Goal: Task Accomplishment & Management: Manage account settings

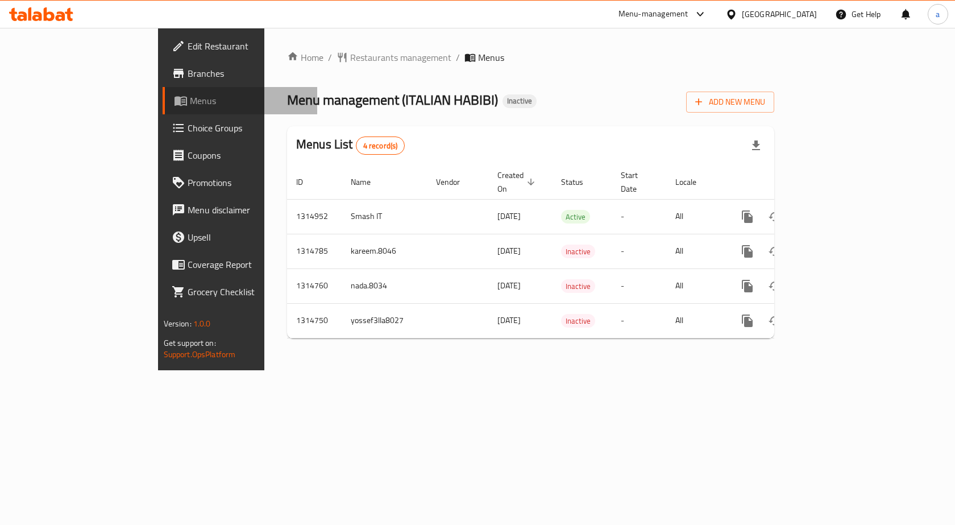
click at [190, 105] on span "Menus" at bounding box center [249, 101] width 119 height 14
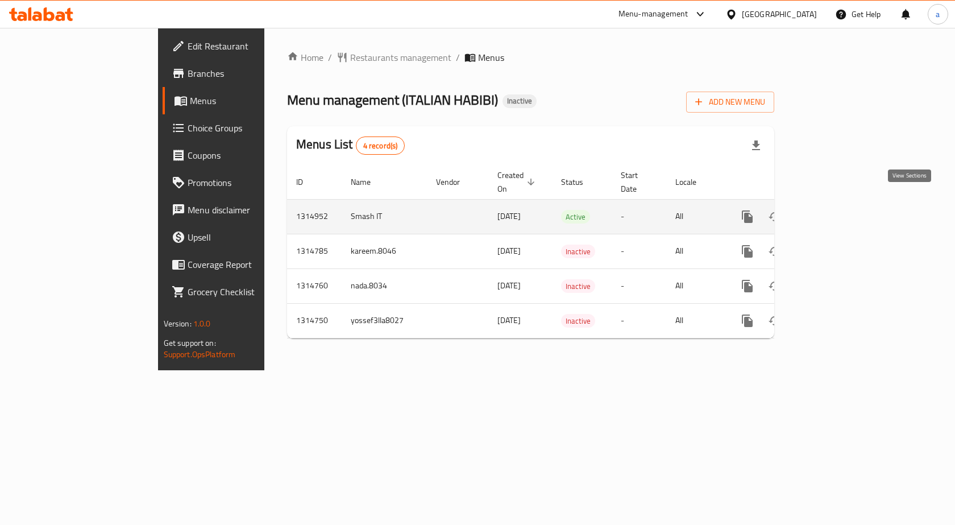
click at [836, 210] on icon "enhanced table" at bounding box center [830, 217] width 14 height 14
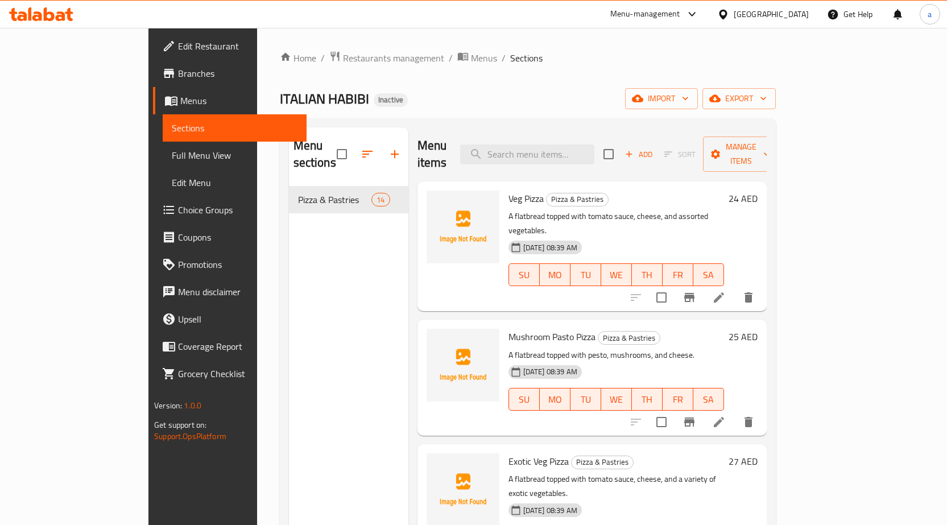
click at [180, 97] on span "Menus" at bounding box center [238, 101] width 117 height 14
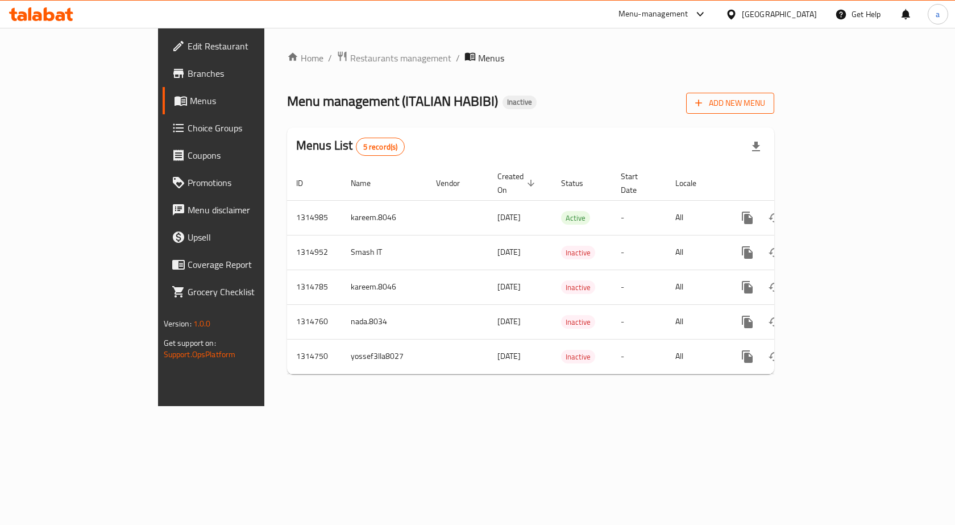
click at [765, 107] on span "Add New Menu" at bounding box center [730, 103] width 70 height 14
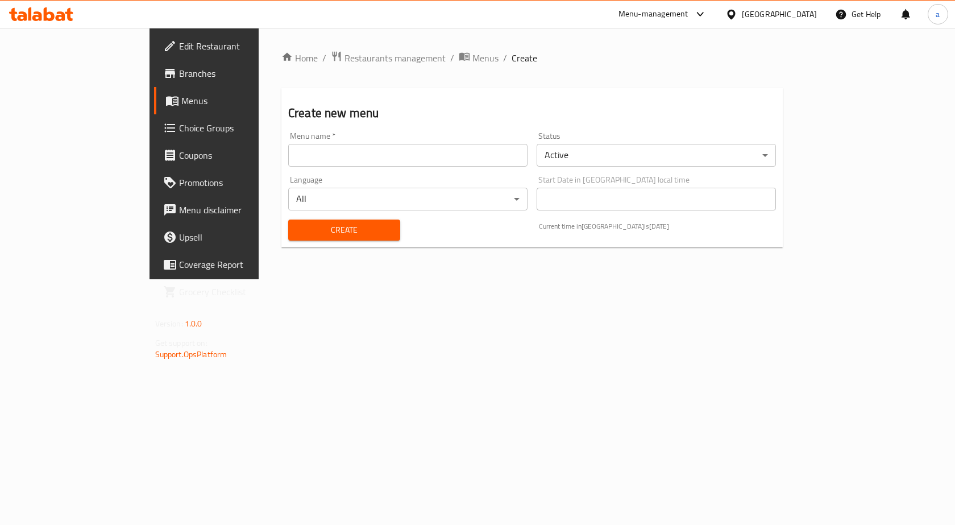
click at [288, 156] on input "text" at bounding box center [407, 155] width 239 height 23
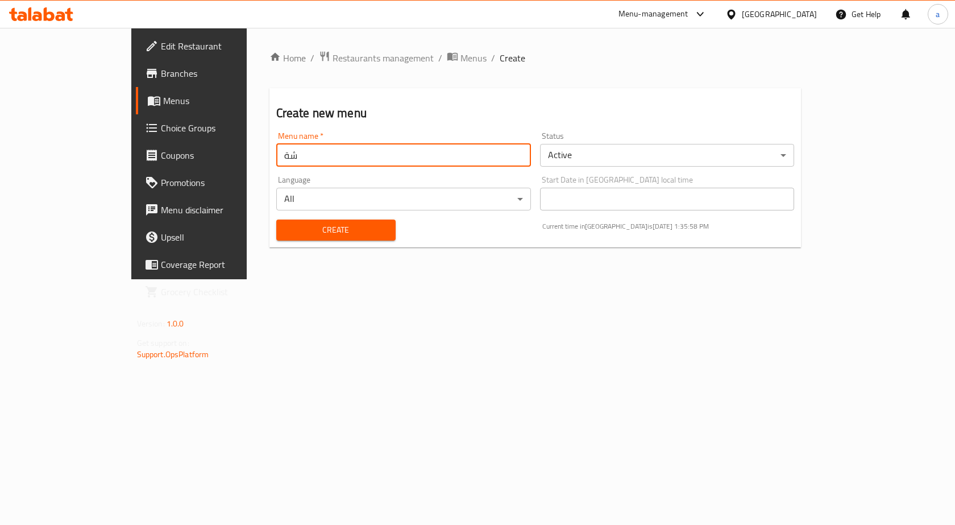
type input "ش"
type input "amr"
click at [136, 108] on link "Menus" at bounding box center [213, 100] width 155 height 27
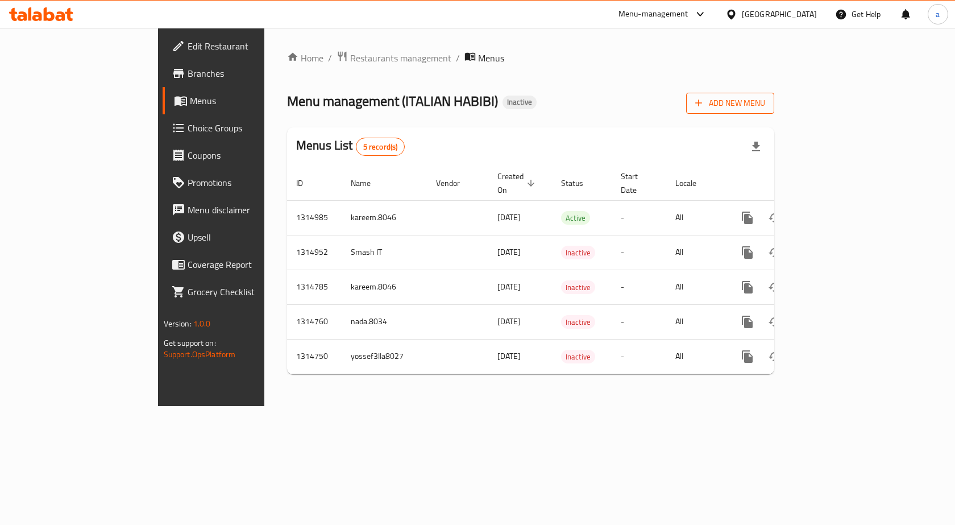
click at [765, 103] on span "Add New Menu" at bounding box center [730, 103] width 70 height 14
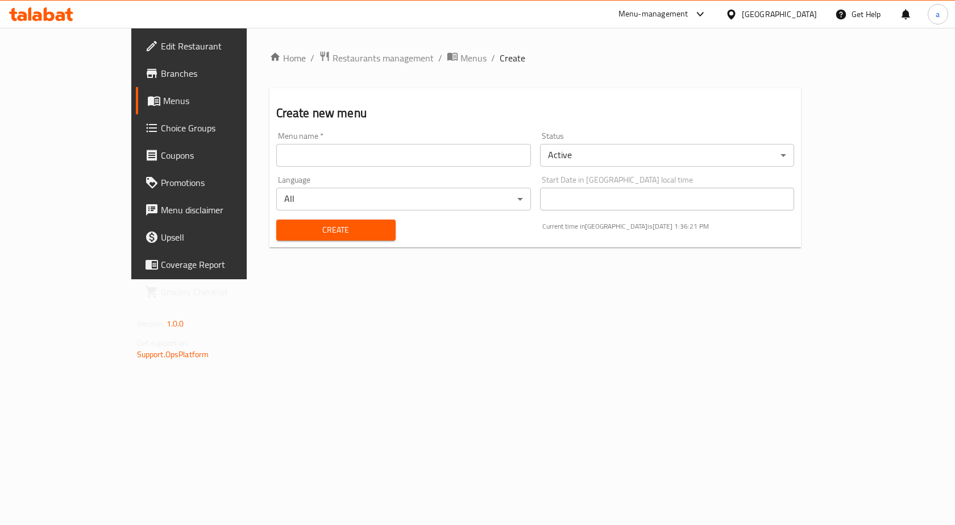
click at [427, 157] on input "text" at bounding box center [403, 155] width 255 height 23
type input "Amr8031"
click at [337, 228] on span "Create" at bounding box center [335, 230] width 101 height 14
click at [163, 100] on span "Menus" at bounding box center [222, 101] width 119 height 14
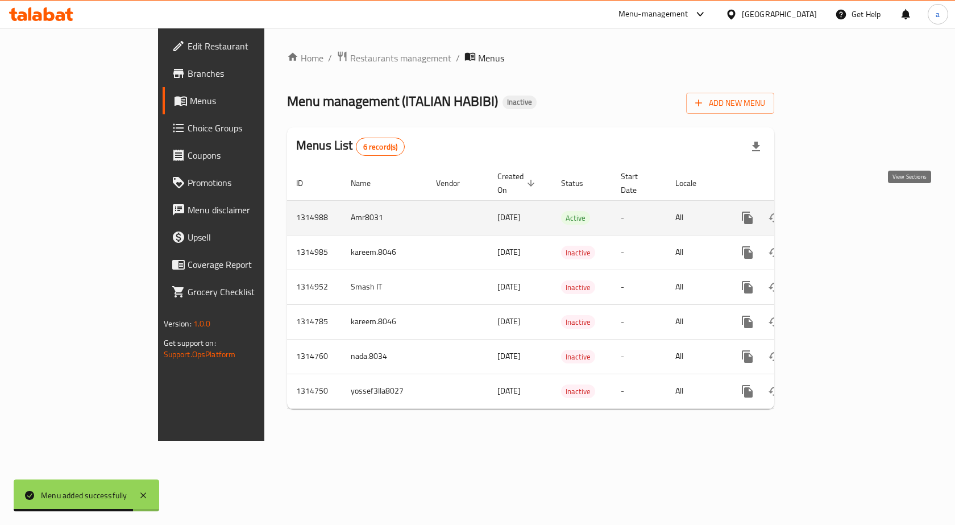
click at [836, 211] on icon "enhanced table" at bounding box center [830, 218] width 14 height 14
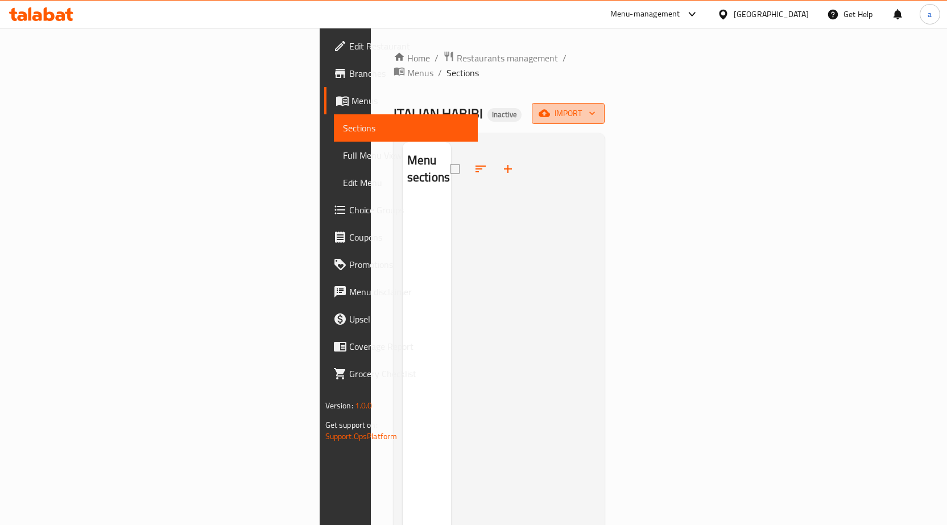
click at [595, 106] on span "import" at bounding box center [568, 113] width 55 height 14
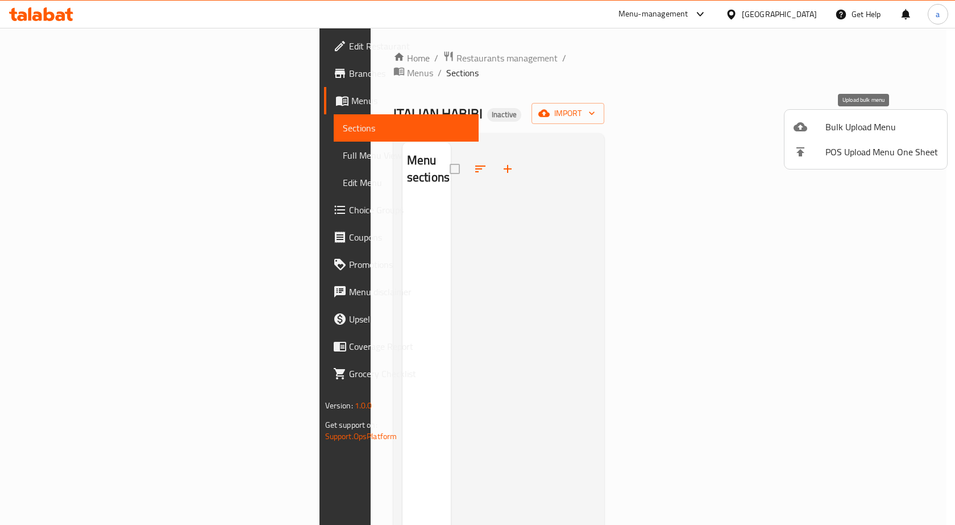
click at [863, 121] on span "Bulk Upload Menu" at bounding box center [882, 127] width 113 height 14
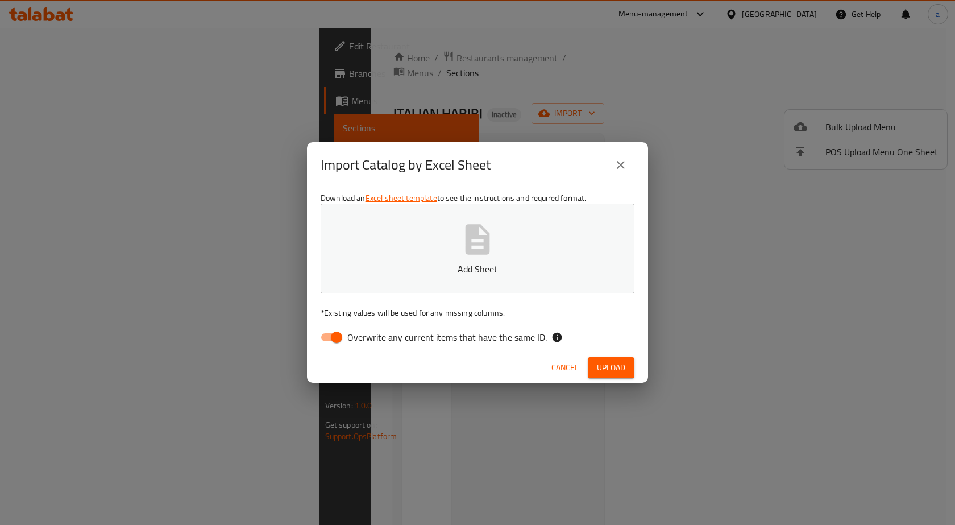
click at [346, 338] on input "Overwrite any current items that have the same ID." at bounding box center [336, 337] width 65 height 22
checkbox input "false"
click at [483, 238] on icon "button" at bounding box center [478, 239] width 24 height 30
click at [614, 366] on span "Upload" at bounding box center [611, 367] width 28 height 14
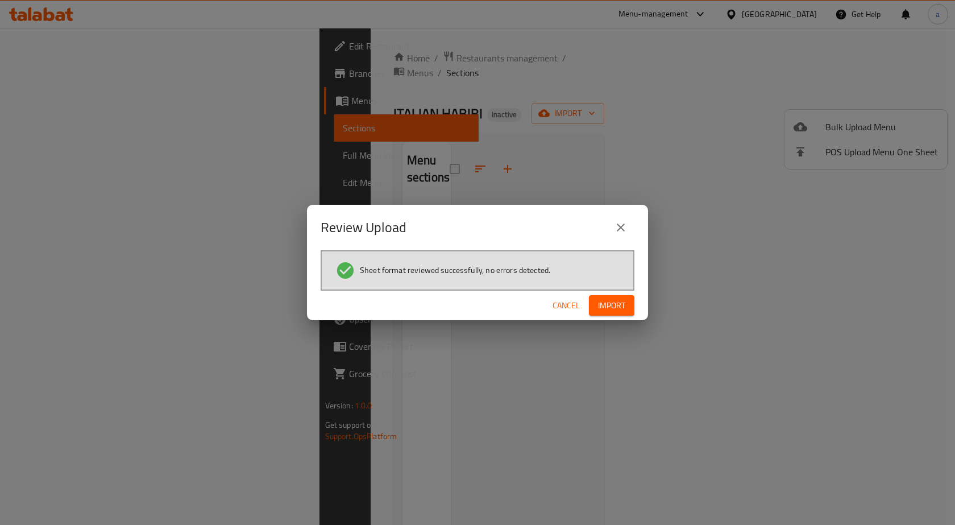
click at [622, 310] on span "Import" at bounding box center [611, 306] width 27 height 14
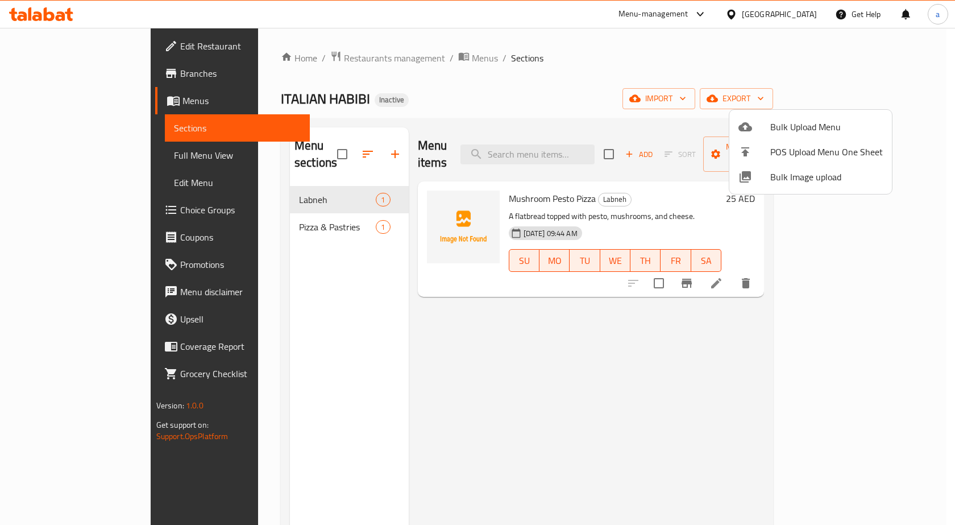
click at [60, 154] on div at bounding box center [477, 262] width 955 height 525
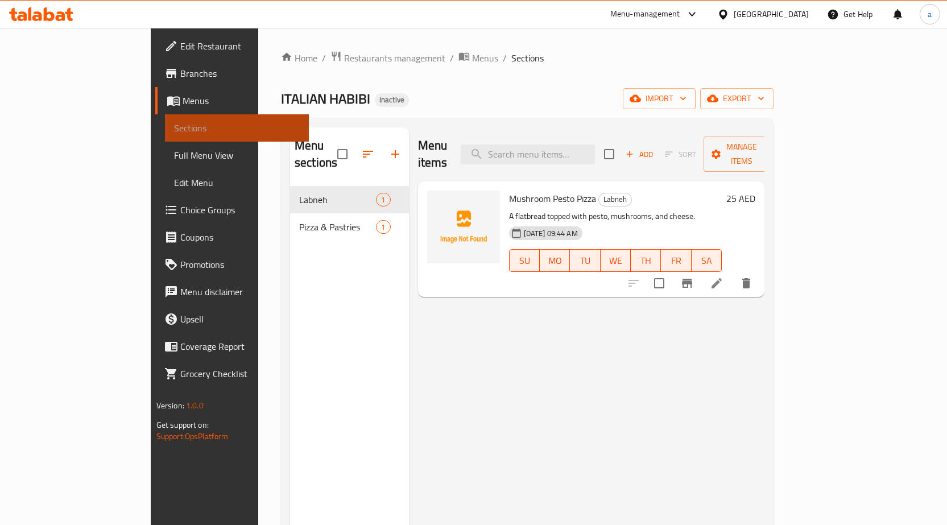
click at [174, 123] on span "Sections" at bounding box center [237, 128] width 126 height 14
click at [330, 142] on input "checkbox" at bounding box center [342, 154] width 24 height 24
checkbox input "false"
click at [165, 148] on link "Full Menu View" at bounding box center [237, 155] width 144 height 27
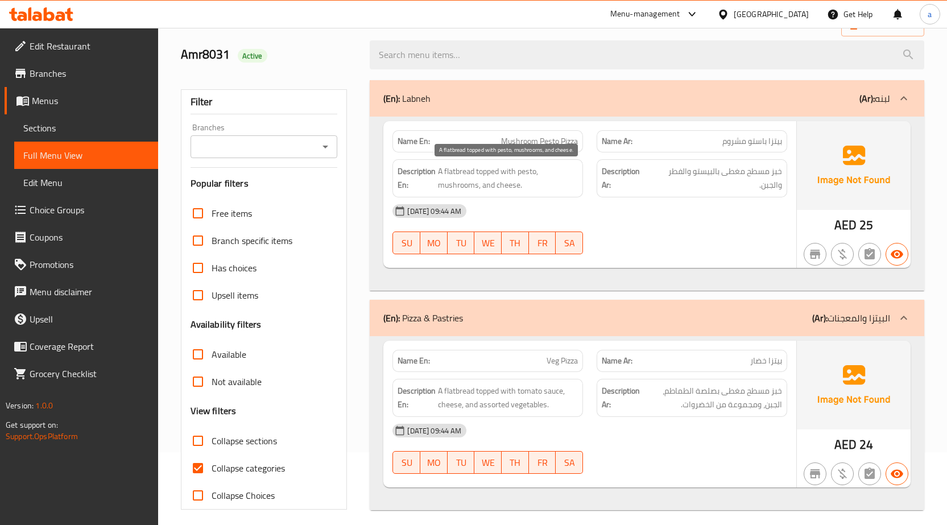
scroll to position [81, 0]
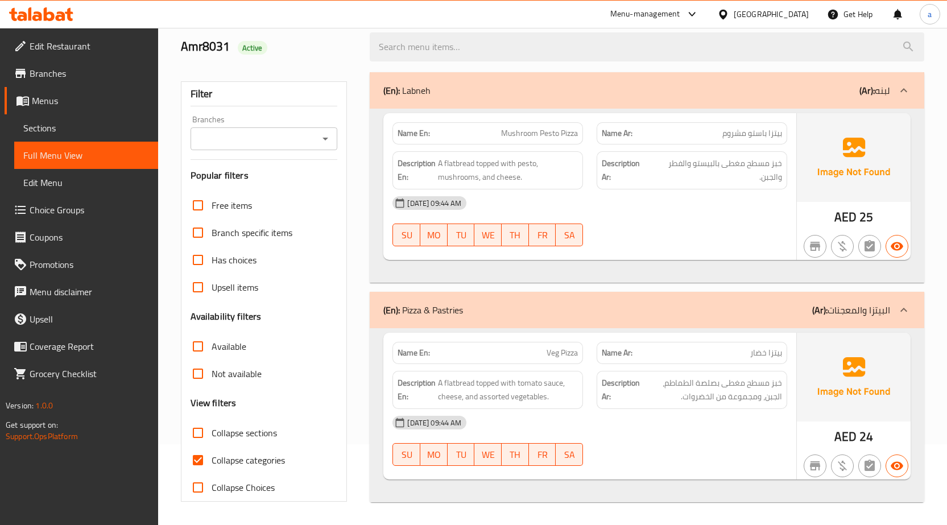
click at [199, 459] on input "Collapse categories" at bounding box center [197, 459] width 27 height 27
checkbox input "false"
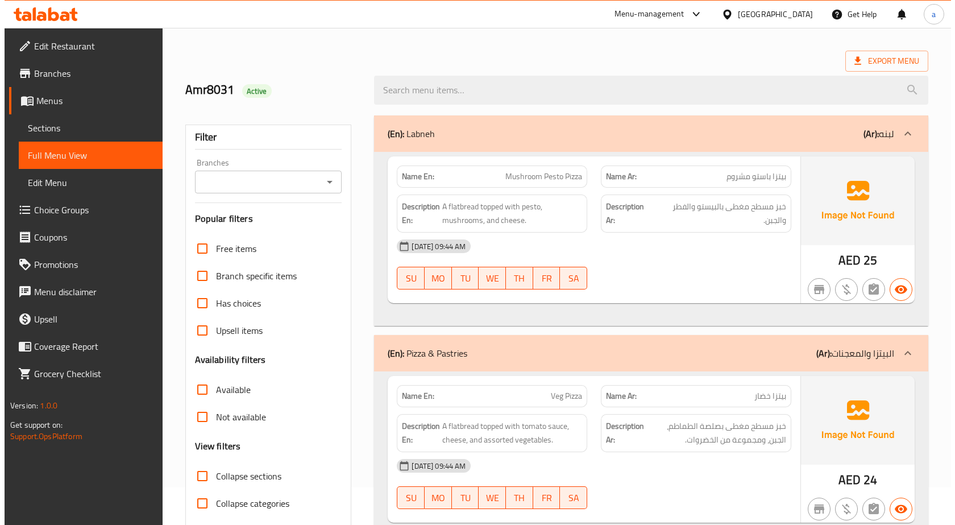
scroll to position [0, 0]
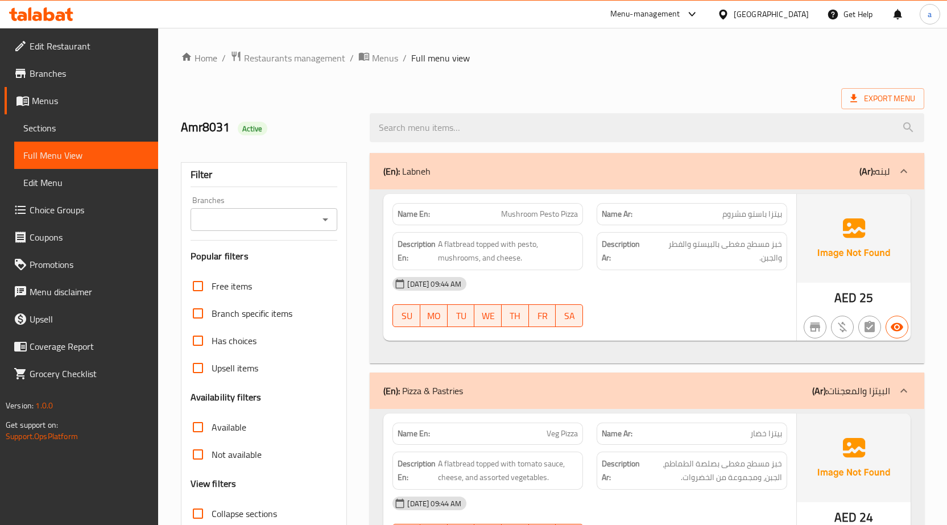
click at [447, 176] on div "(En): Labneh (Ar): لبنه" at bounding box center [636, 171] width 507 height 14
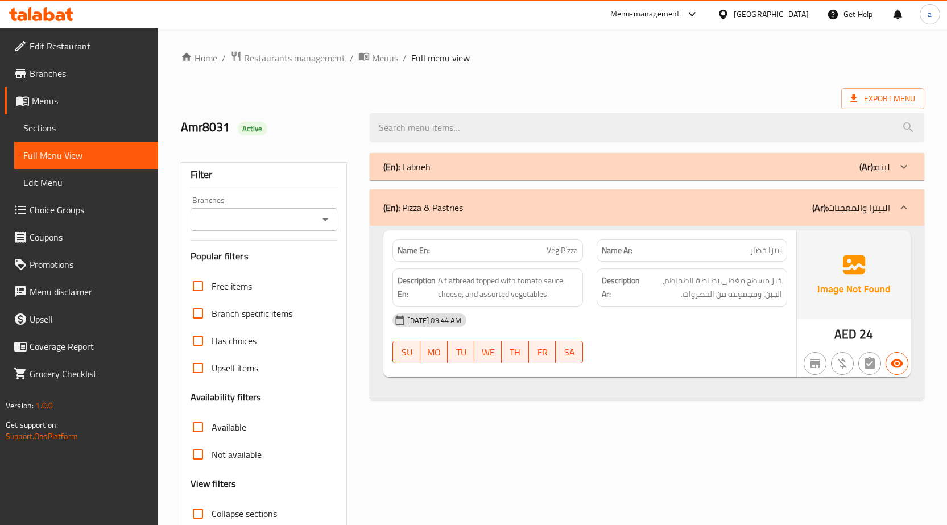
click at [447, 176] on div "(En): Labneh (Ar): لبنه" at bounding box center [647, 166] width 554 height 27
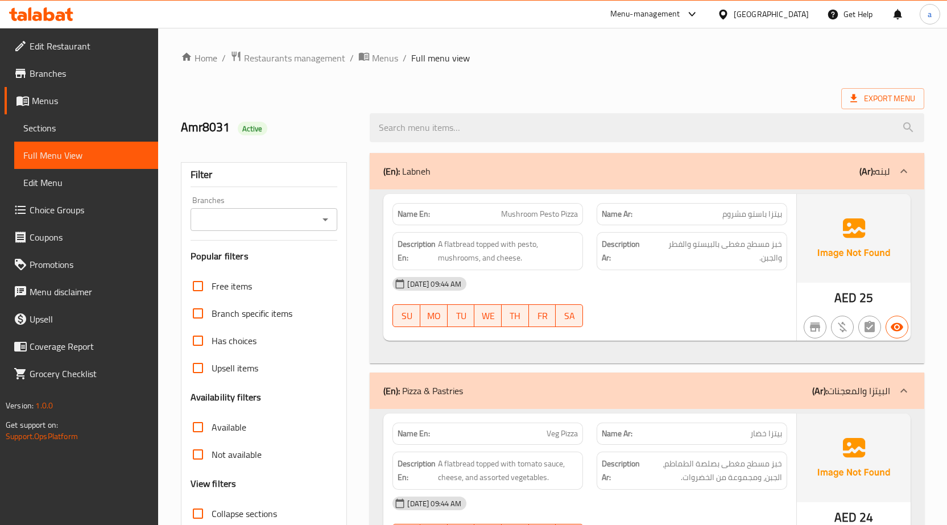
click at [878, 165] on p "(Ar): لبنه" at bounding box center [874, 171] width 31 height 14
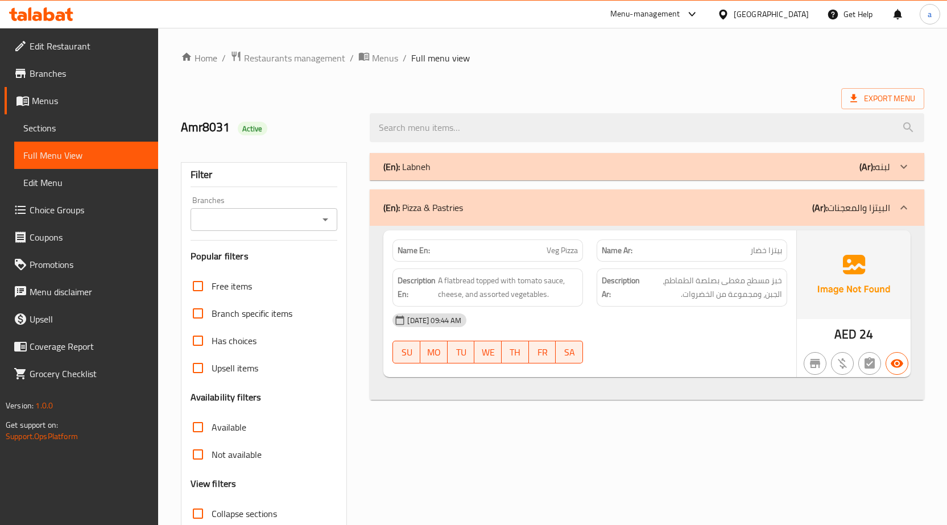
click at [878, 165] on p "(Ar): لبنه" at bounding box center [874, 167] width 31 height 14
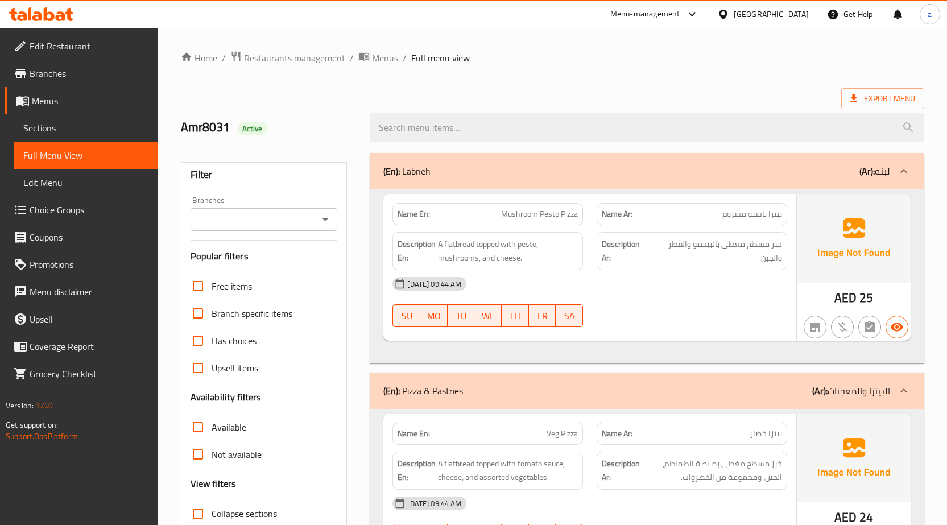
click at [878, 165] on p "(Ar): لبنه" at bounding box center [874, 171] width 31 height 14
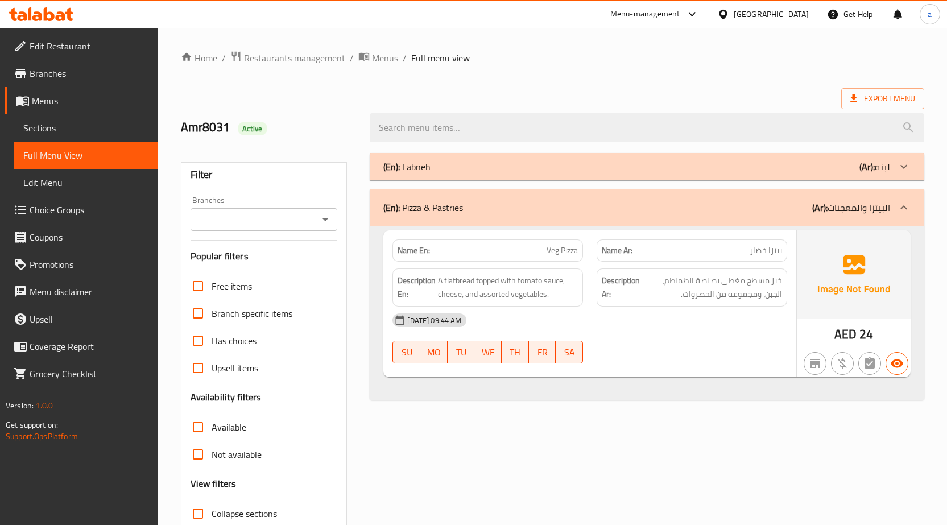
click at [878, 165] on p "(Ar): لبنه" at bounding box center [874, 167] width 31 height 14
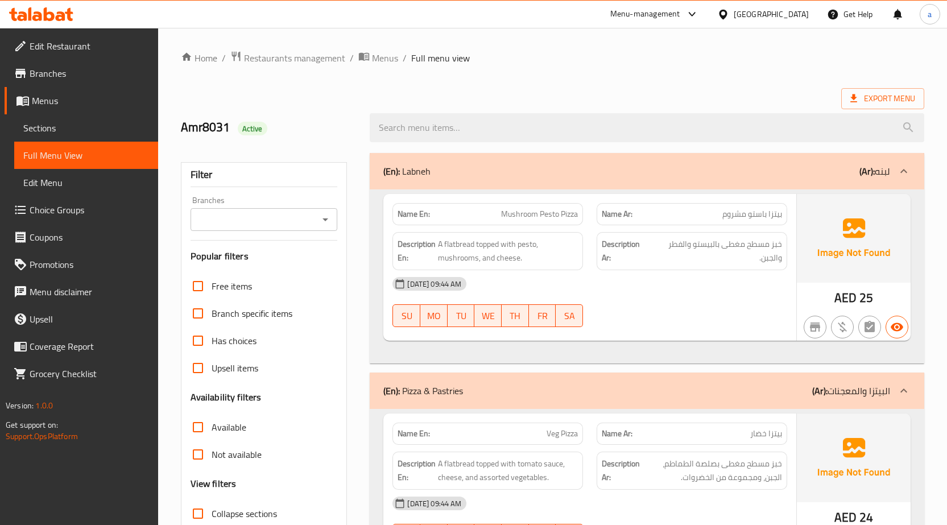
click at [43, 90] on link "Menus" at bounding box center [82, 100] width 154 height 27
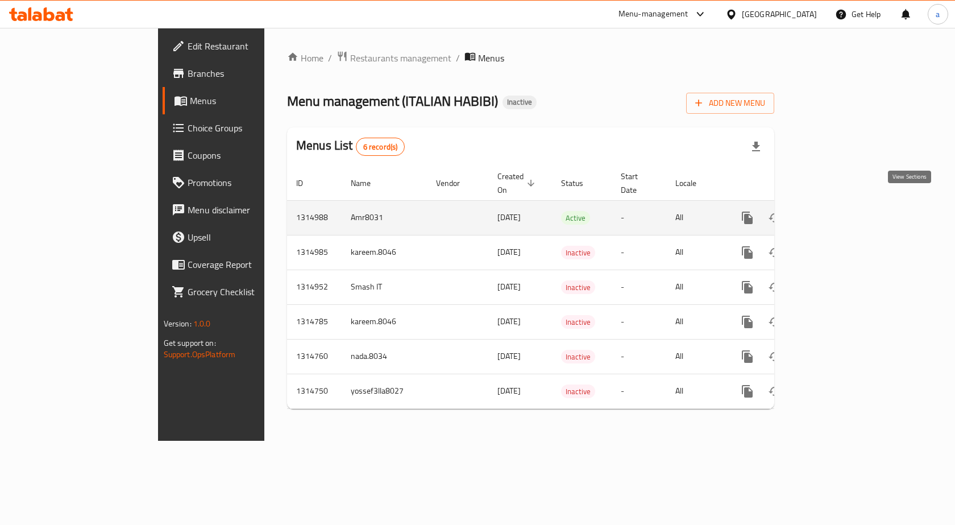
click at [835, 213] on icon "enhanced table" at bounding box center [829, 218] width 10 height 10
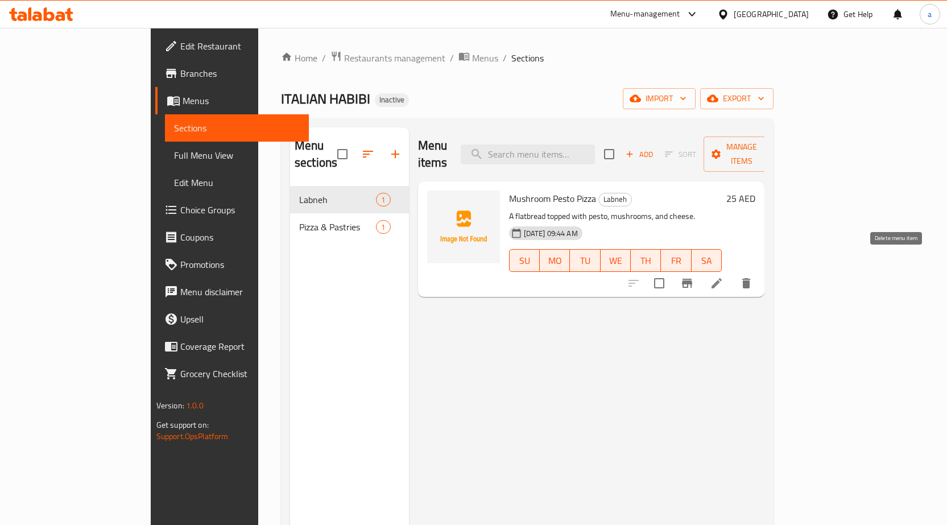
click at [750, 278] on icon "delete" at bounding box center [746, 283] width 8 height 10
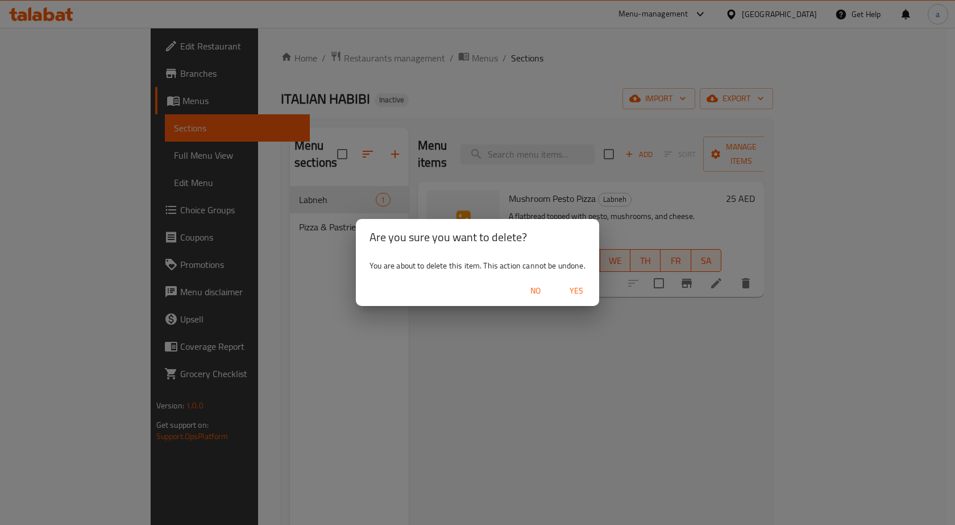
click at [578, 284] on span "Yes" at bounding box center [576, 291] width 27 height 14
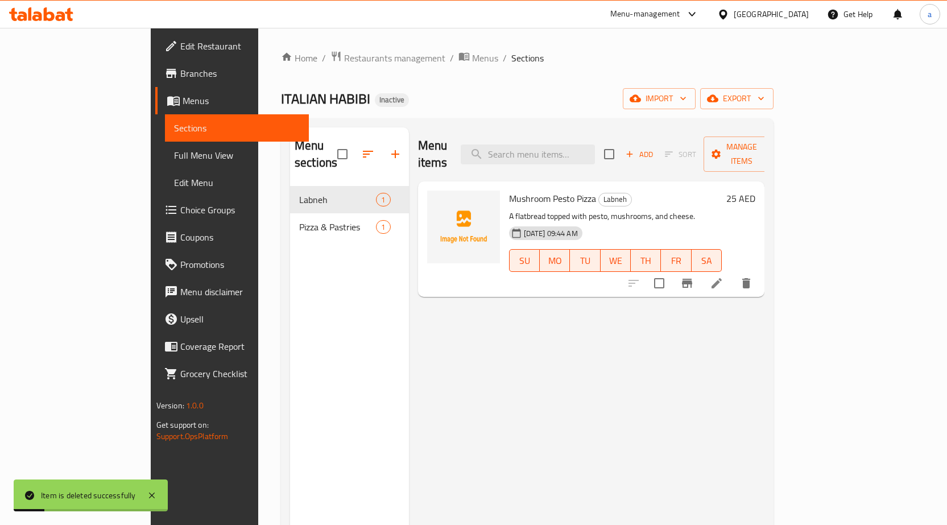
click at [183, 97] on span "Menus" at bounding box center [241, 101] width 117 height 14
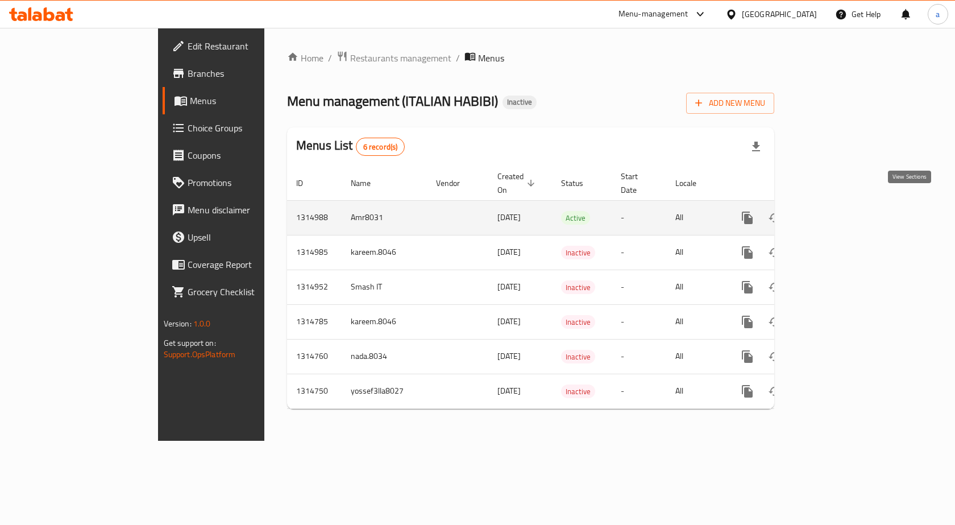
click at [835, 213] on icon "enhanced table" at bounding box center [829, 218] width 10 height 10
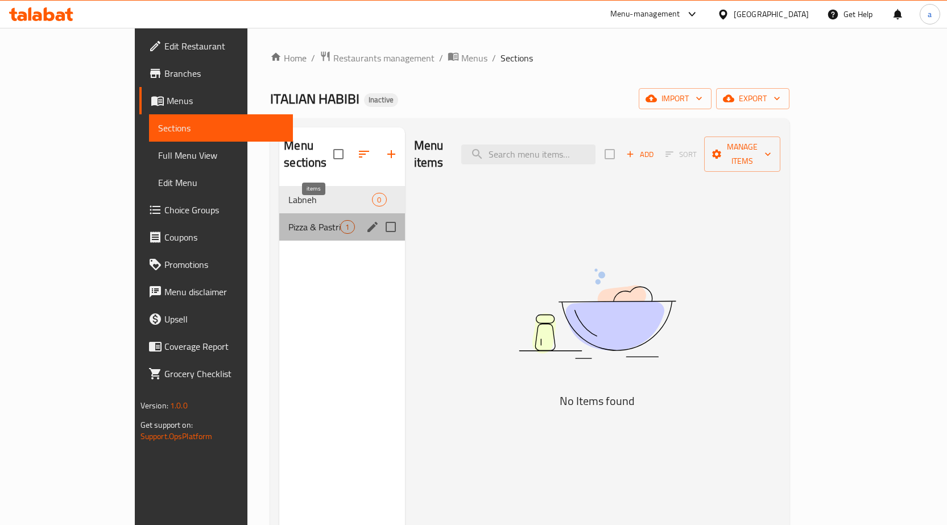
click at [341, 222] on span "1" at bounding box center [347, 227] width 13 height 11
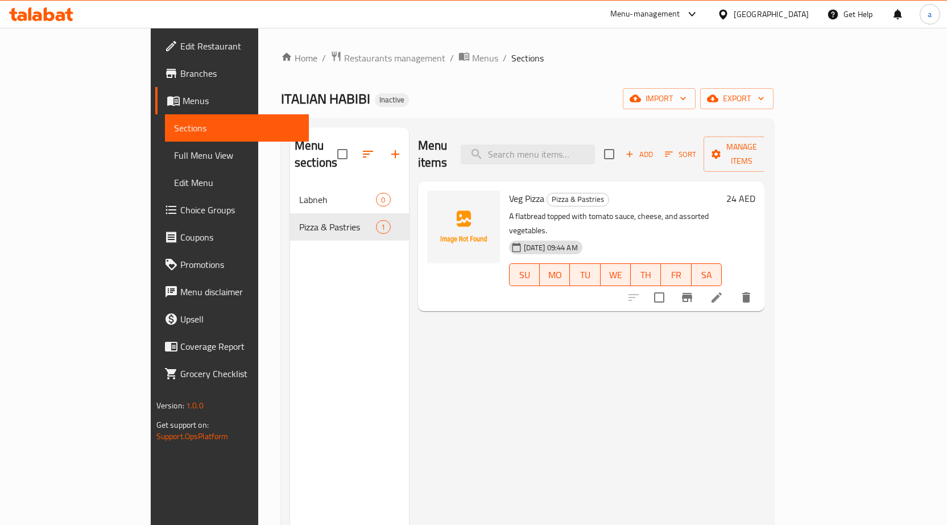
click at [183, 96] on span "Menus" at bounding box center [241, 101] width 117 height 14
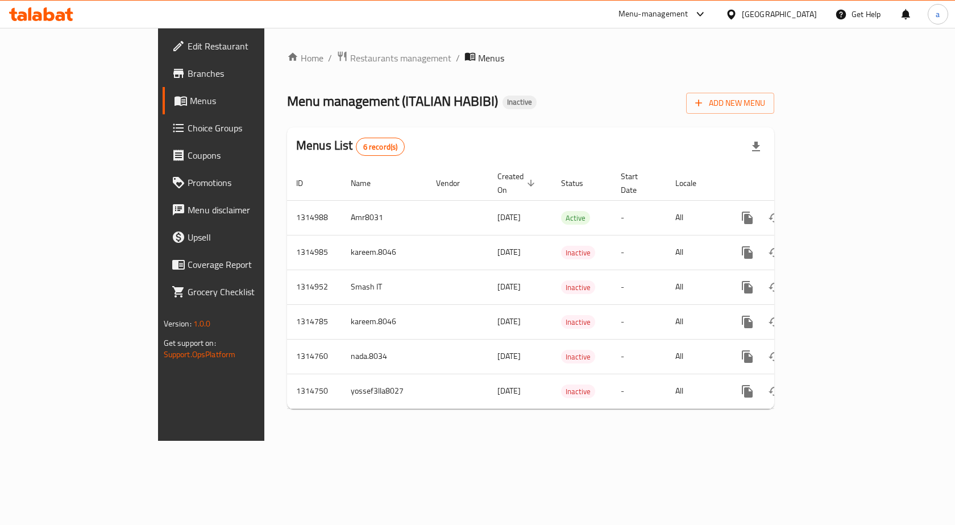
click at [188, 74] on span "Branches" at bounding box center [248, 74] width 121 height 14
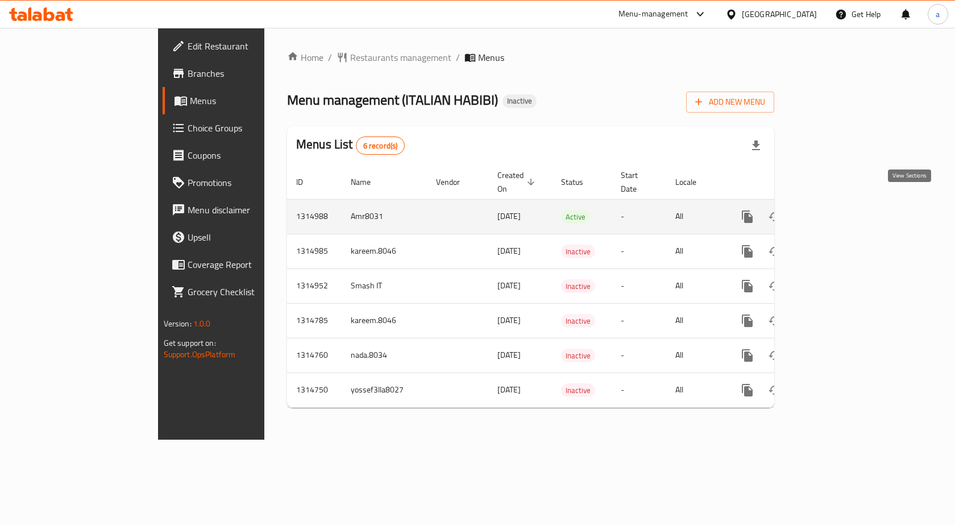
click at [836, 210] on icon "enhanced table" at bounding box center [830, 217] width 14 height 14
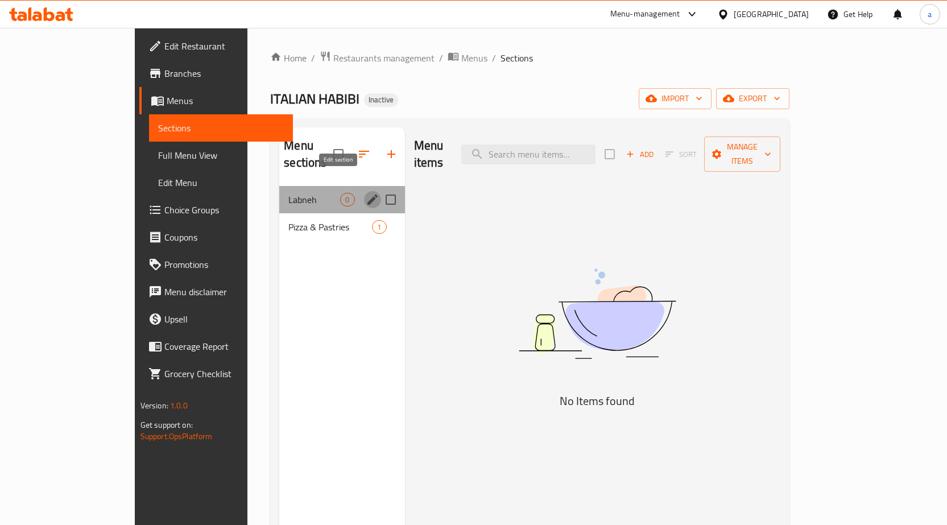
click at [366, 193] on icon "edit" at bounding box center [373, 200] width 14 height 14
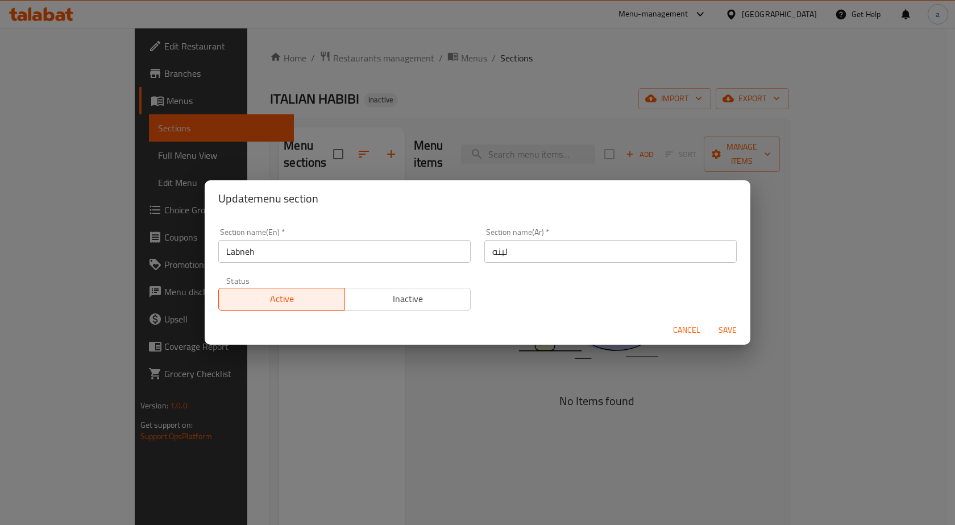
click at [463, 144] on div "Update menu section Section name(En)   * Labneh Section name(En) * Section name…" at bounding box center [477, 262] width 955 height 525
click at [849, 208] on div "Update menu section Section name(En)   * Labneh Section name(En) * Section name…" at bounding box center [477, 262] width 955 height 525
click at [812, 219] on div "Update menu section Section name(En)   * Labneh Section name(En) * Section name…" at bounding box center [477, 262] width 955 height 525
click at [685, 334] on span "Cancel" at bounding box center [686, 330] width 27 height 14
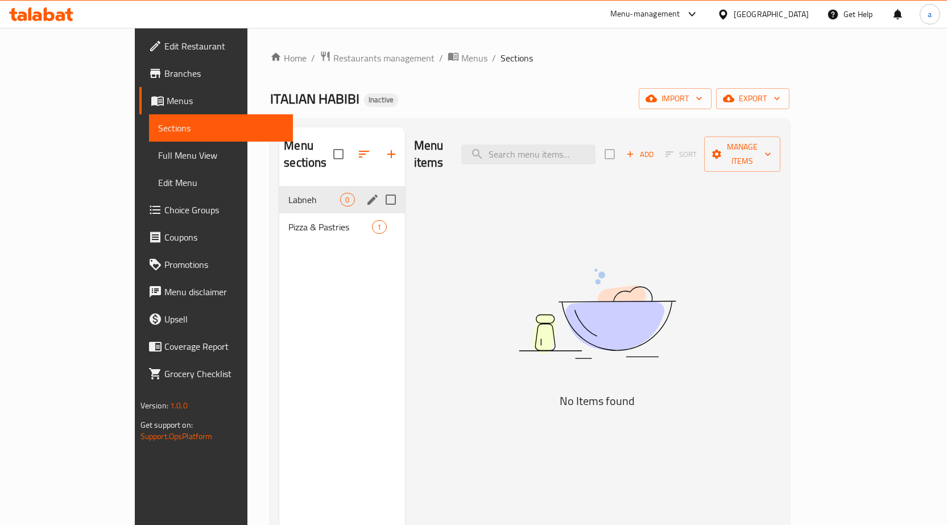
click at [379, 188] on input "Menu sections" at bounding box center [391, 200] width 24 height 24
checkbox input "true"
click at [379, 215] on input "Menu sections" at bounding box center [391, 227] width 24 height 24
checkbox input "true"
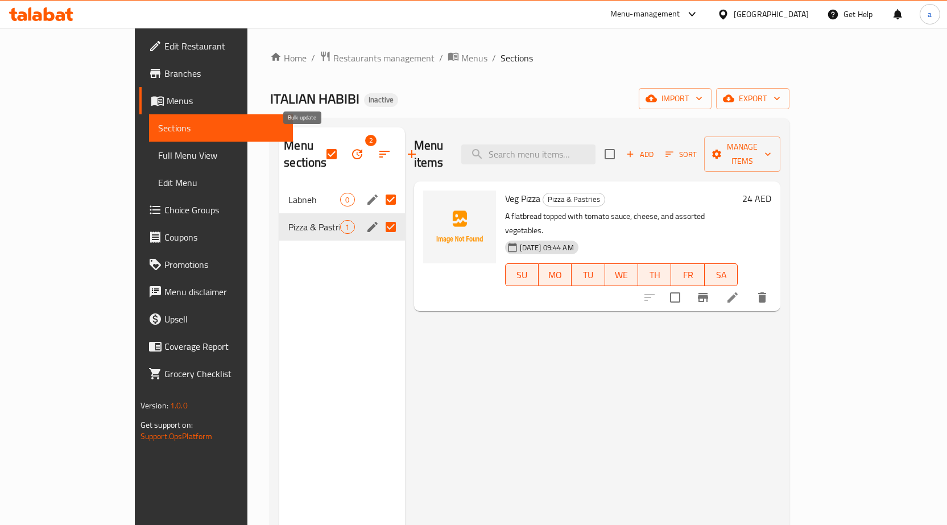
click at [352, 150] on icon "button" at bounding box center [357, 154] width 10 height 10
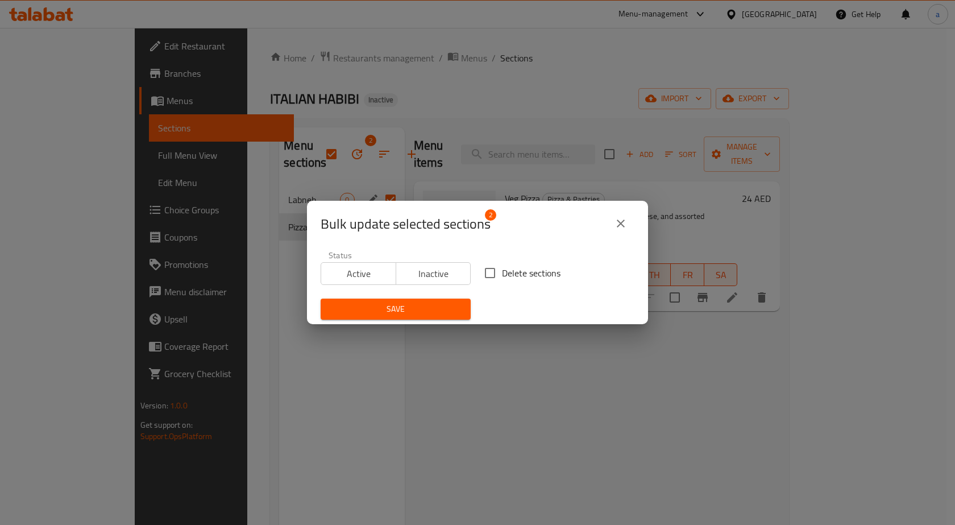
click at [488, 277] on input "Delete sections" at bounding box center [490, 273] width 24 height 24
checkbox input "true"
click at [440, 306] on span "Save" at bounding box center [396, 309] width 132 height 14
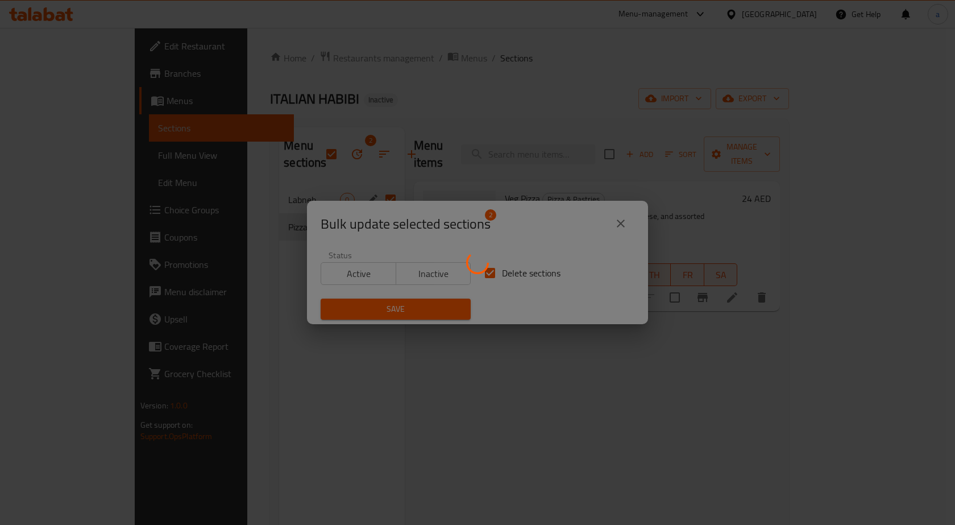
checkbox input "false"
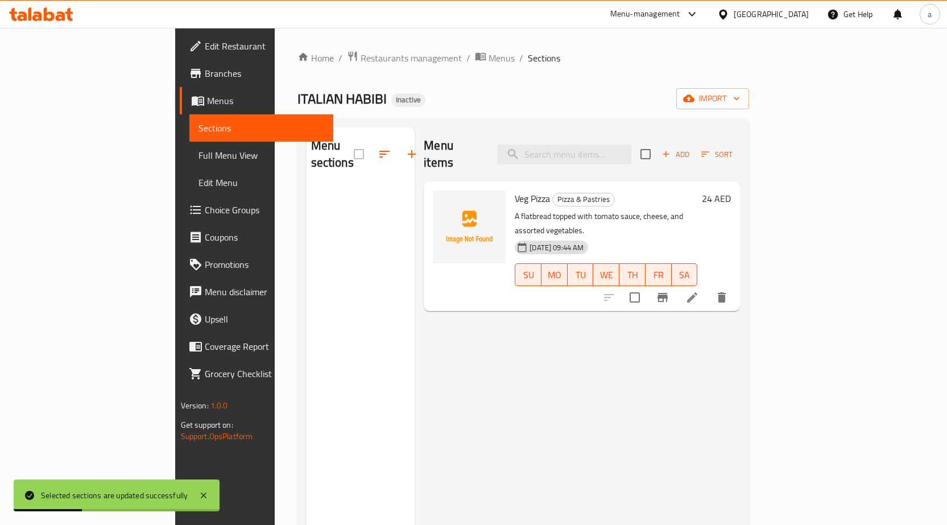
click at [207, 105] on span "Menus" at bounding box center [265, 101] width 117 height 14
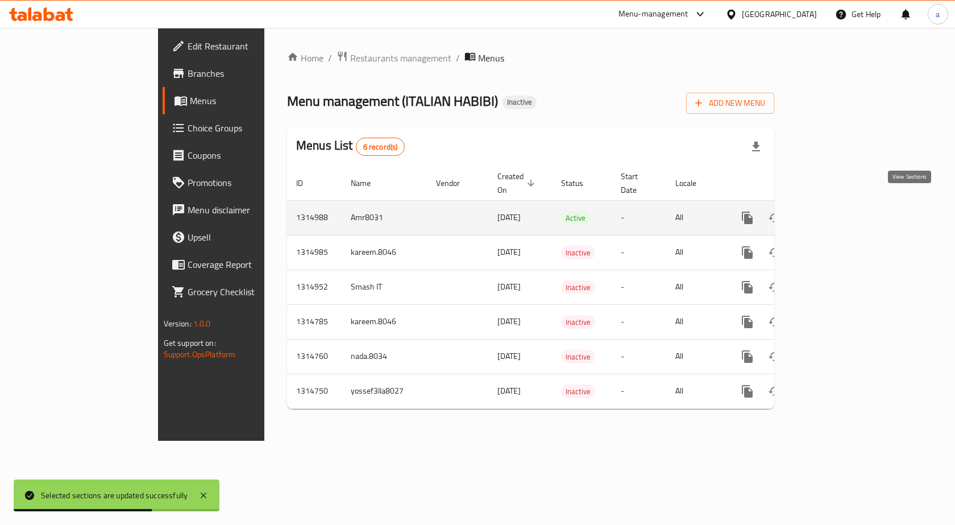
click at [843, 205] on link "enhanced table" at bounding box center [829, 217] width 27 height 27
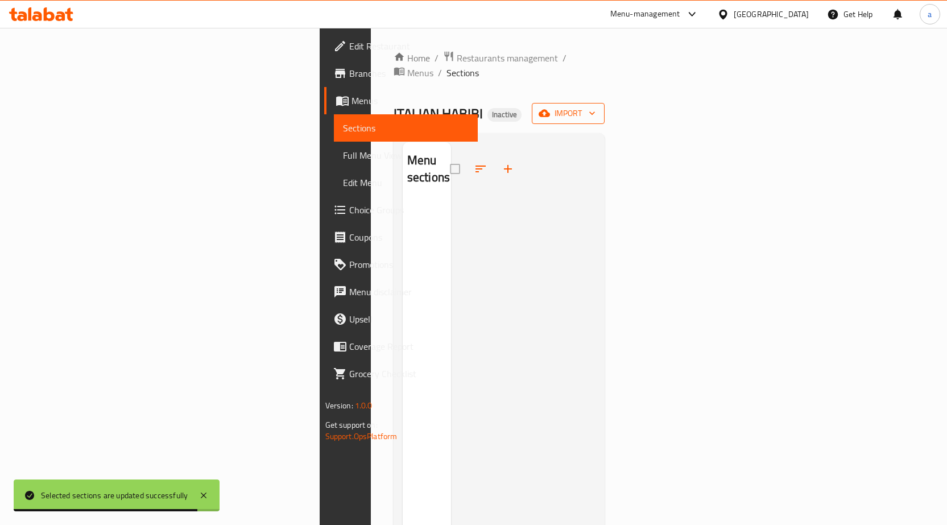
click at [595, 106] on span "import" at bounding box center [568, 113] width 55 height 14
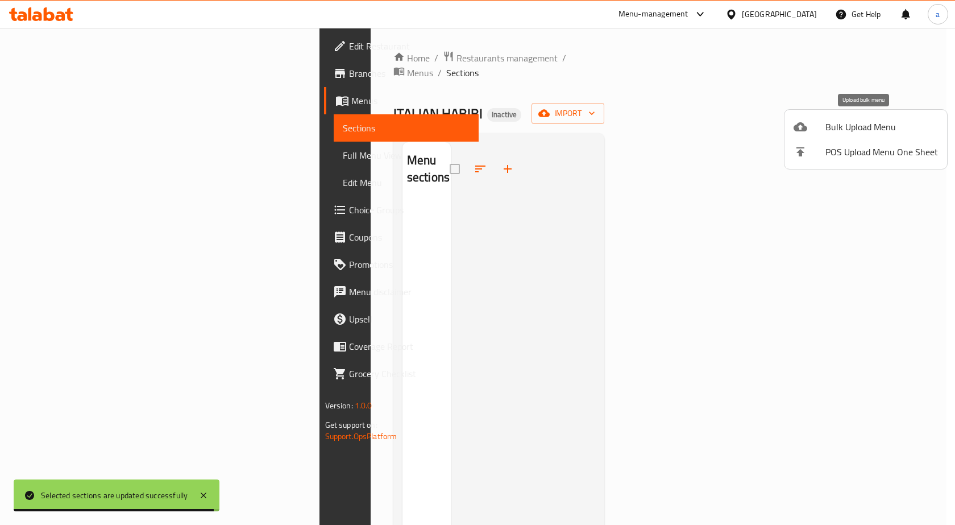
click at [861, 127] on span "Bulk Upload Menu" at bounding box center [882, 127] width 113 height 14
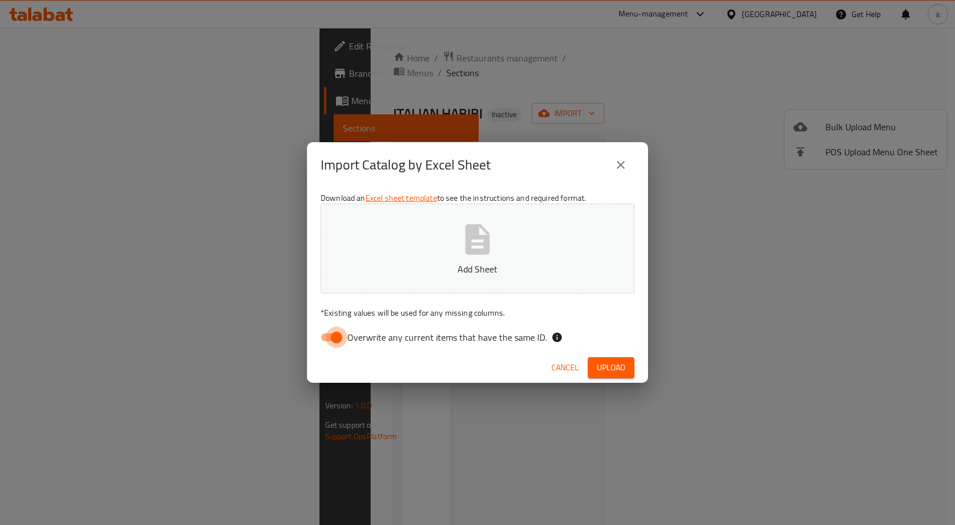
click at [339, 334] on input "Overwrite any current items that have the same ID." at bounding box center [336, 337] width 65 height 22
checkbox input "false"
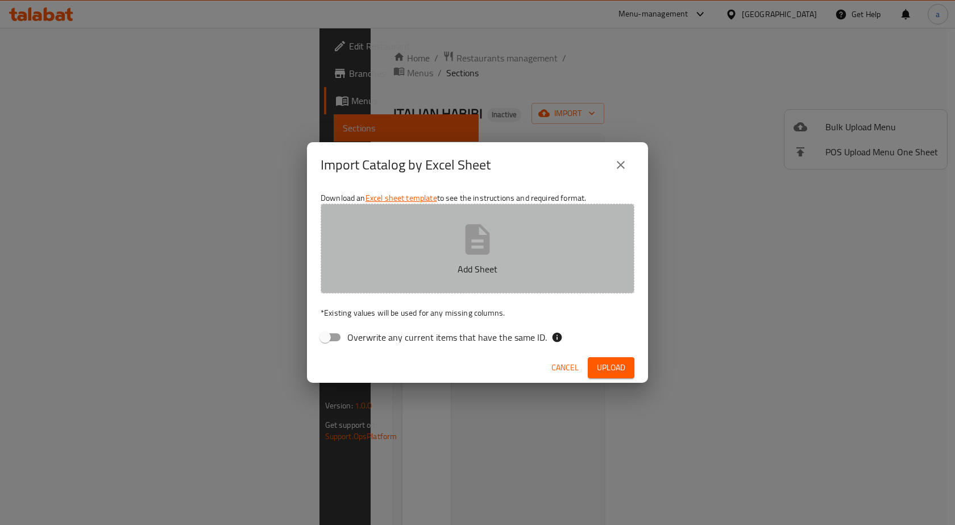
drag, startPoint x: 483, startPoint y: 253, endPoint x: 477, endPoint y: 258, distance: 7.3
click at [479, 256] on icon "button" at bounding box center [477, 239] width 36 height 36
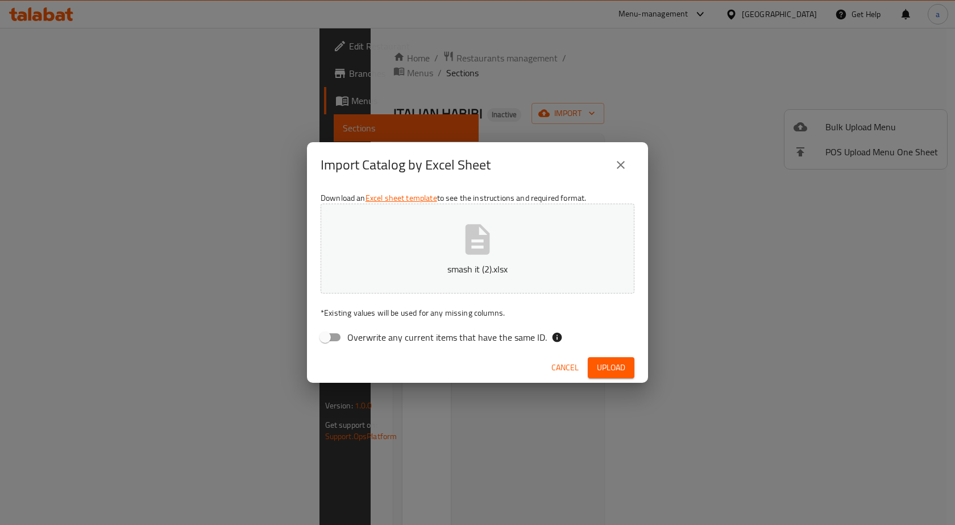
click at [612, 366] on span "Upload" at bounding box center [611, 367] width 28 height 14
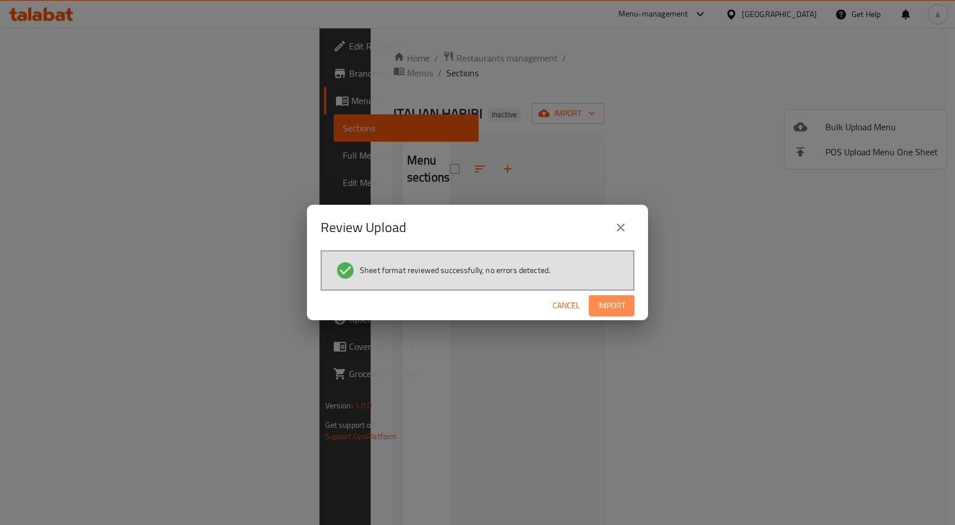
click at [632, 300] on button "Import" at bounding box center [611, 305] width 45 height 21
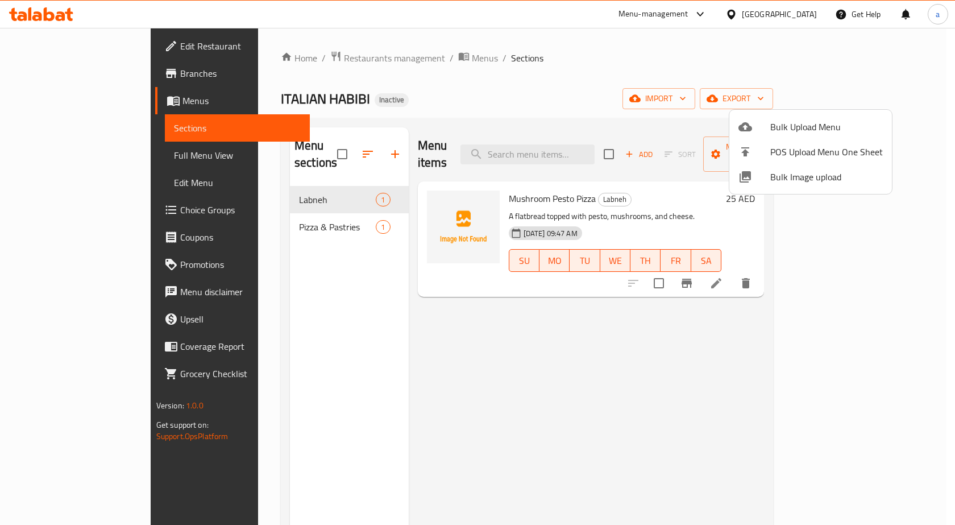
drag, startPoint x: 521, startPoint y: 78, endPoint x: 465, endPoint y: 78, distance: 56.9
click at [521, 78] on div at bounding box center [477, 262] width 955 height 525
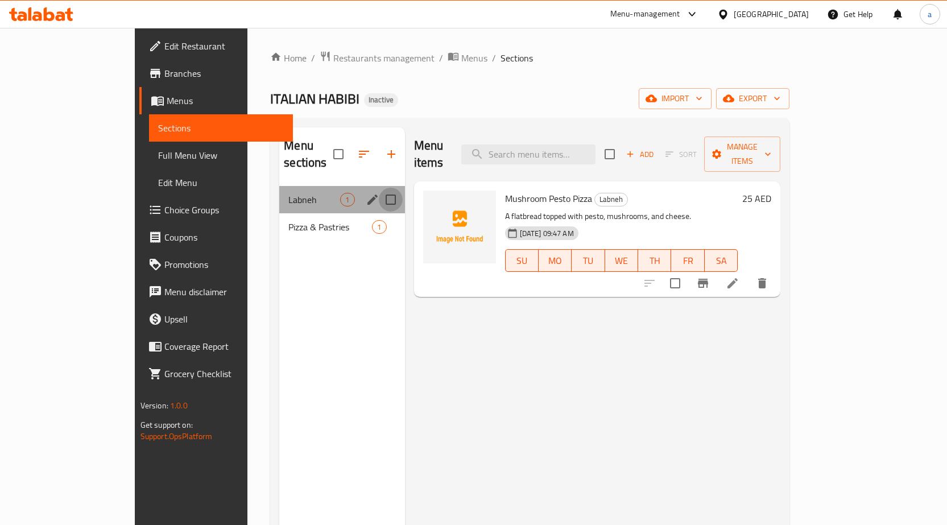
drag, startPoint x: 360, startPoint y: 182, endPoint x: 369, endPoint y: 210, distance: 29.3
click at [379, 188] on input "Menu sections" at bounding box center [391, 200] width 24 height 24
checkbox input "true"
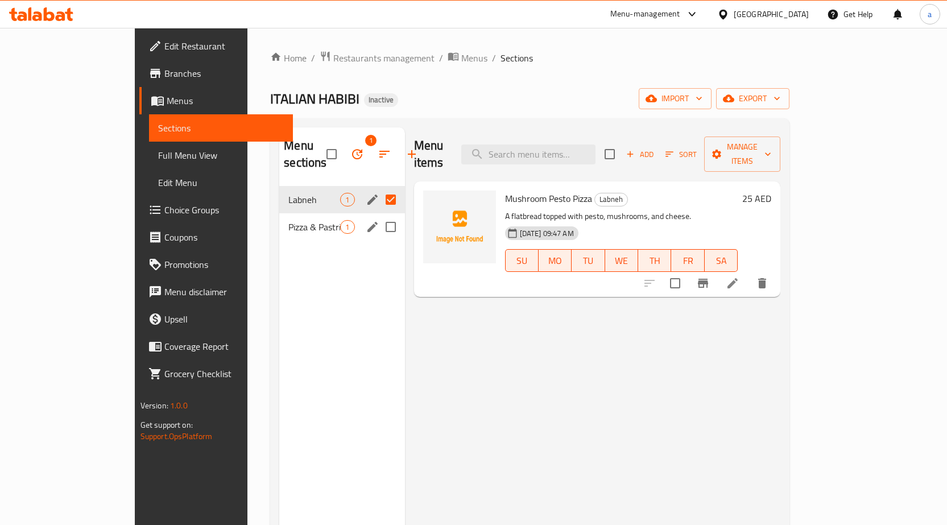
click at [379, 215] on input "Menu sections" at bounding box center [391, 227] width 24 height 24
checkbox input "true"
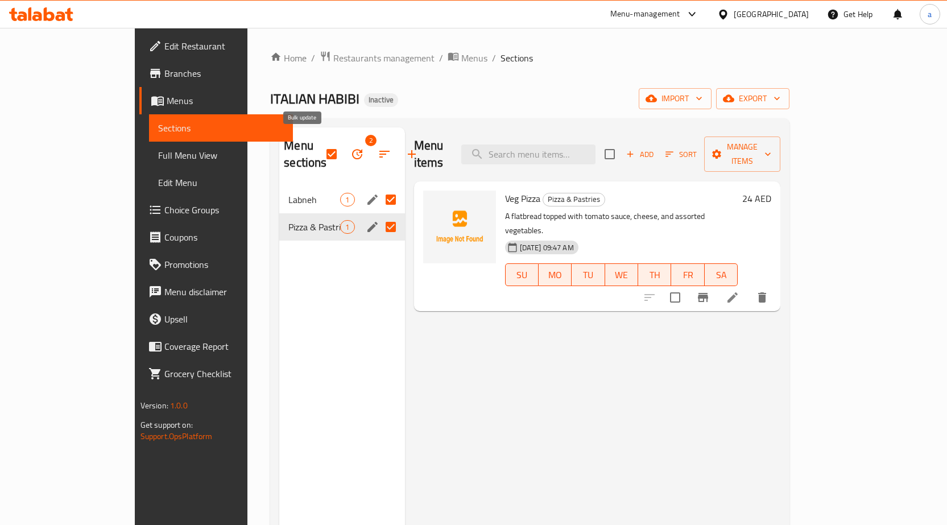
click at [350, 147] on icon "button" at bounding box center [357, 154] width 14 height 14
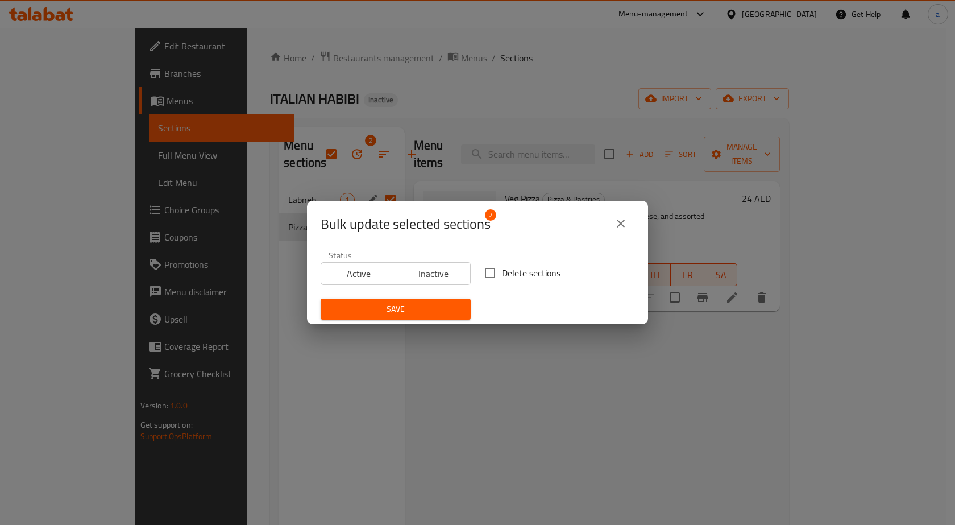
click at [491, 273] on input "Delete sections" at bounding box center [490, 273] width 24 height 24
checkbox input "true"
click at [438, 310] on span "Save" at bounding box center [396, 309] width 132 height 14
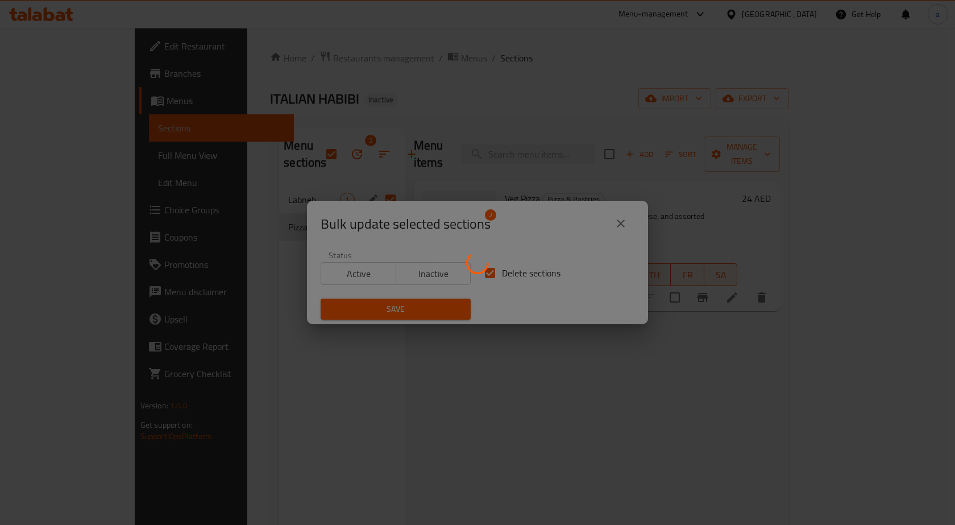
checkbox input "false"
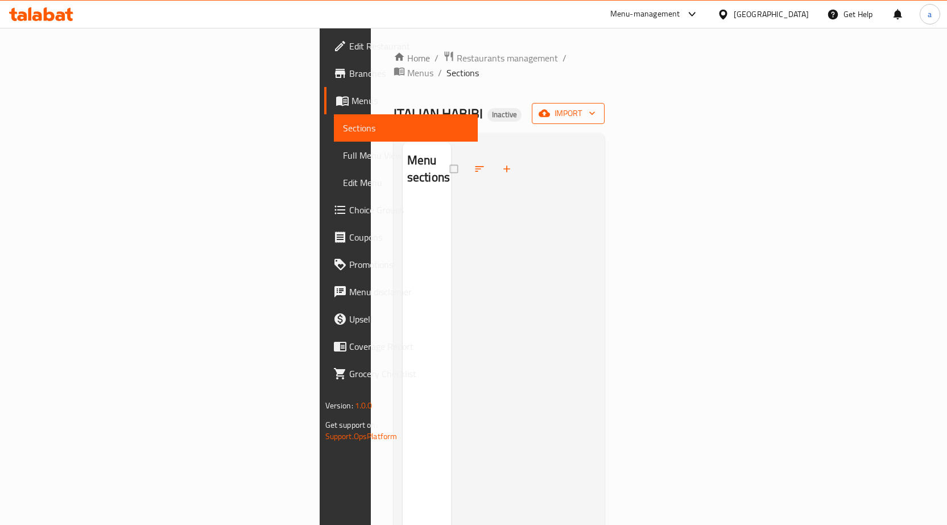
click at [598, 107] on icon "button" at bounding box center [591, 112] width 11 height 11
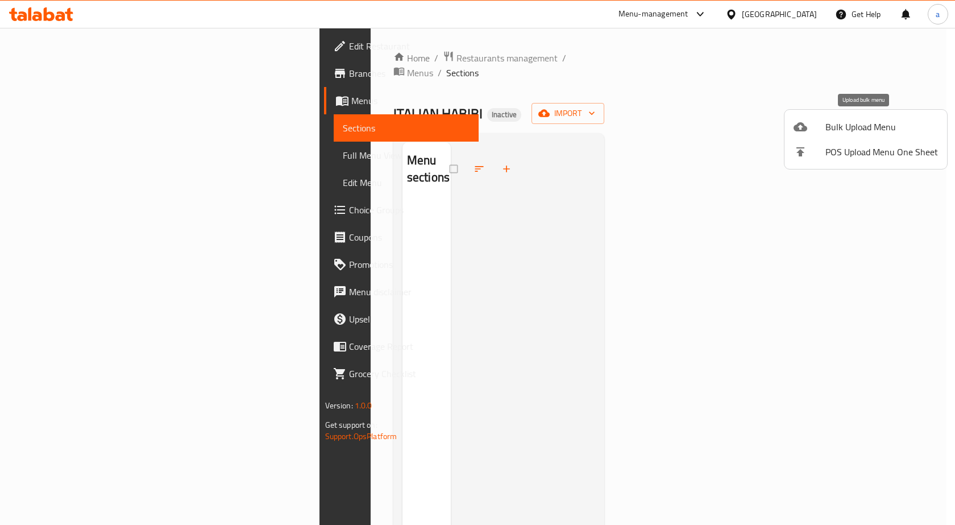
click at [842, 128] on span "Bulk Upload Menu" at bounding box center [882, 127] width 113 height 14
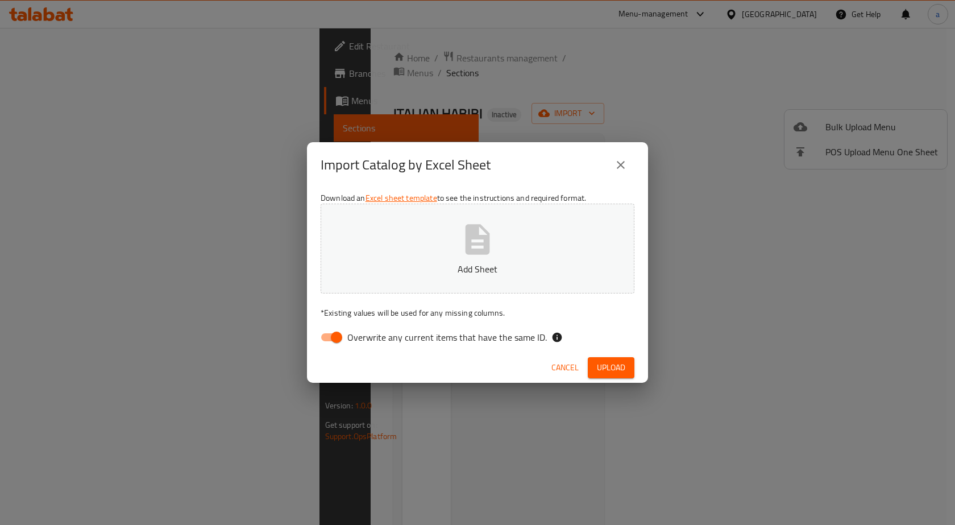
click at [329, 331] on input "Overwrite any current items that have the same ID." at bounding box center [336, 337] width 65 height 22
checkbox input "false"
click at [407, 282] on button "Add Sheet" at bounding box center [478, 249] width 314 height 90
click at [616, 366] on span "Upload" at bounding box center [611, 367] width 28 height 14
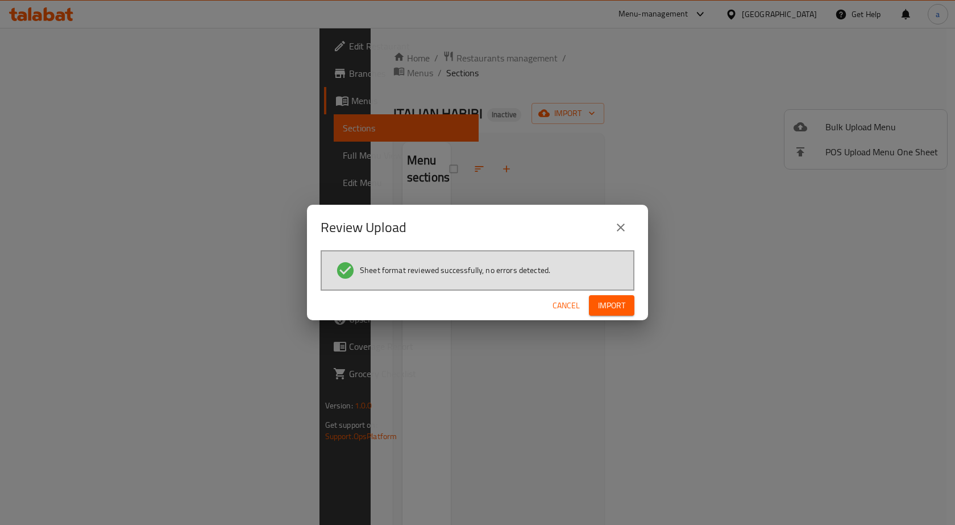
click at [619, 305] on span "Import" at bounding box center [611, 306] width 27 height 14
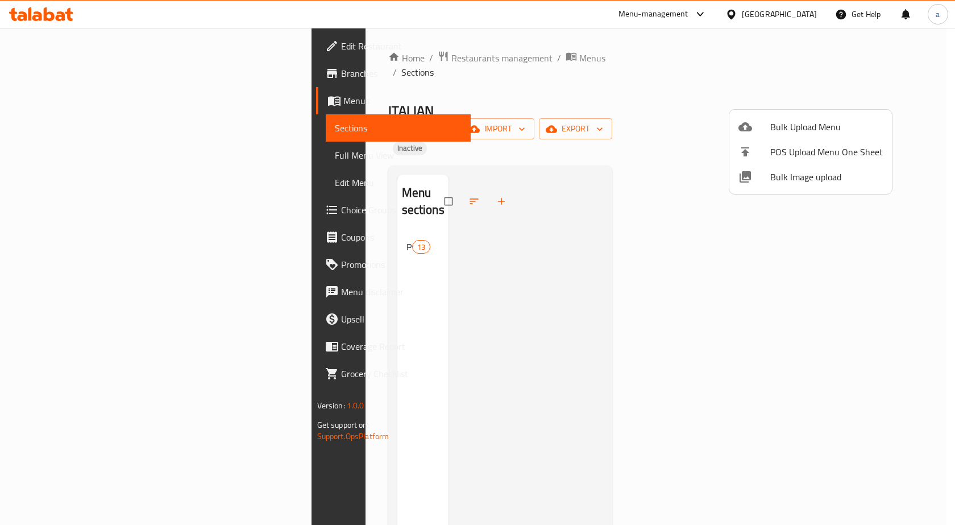
click at [123, 151] on div at bounding box center [477, 262] width 955 height 525
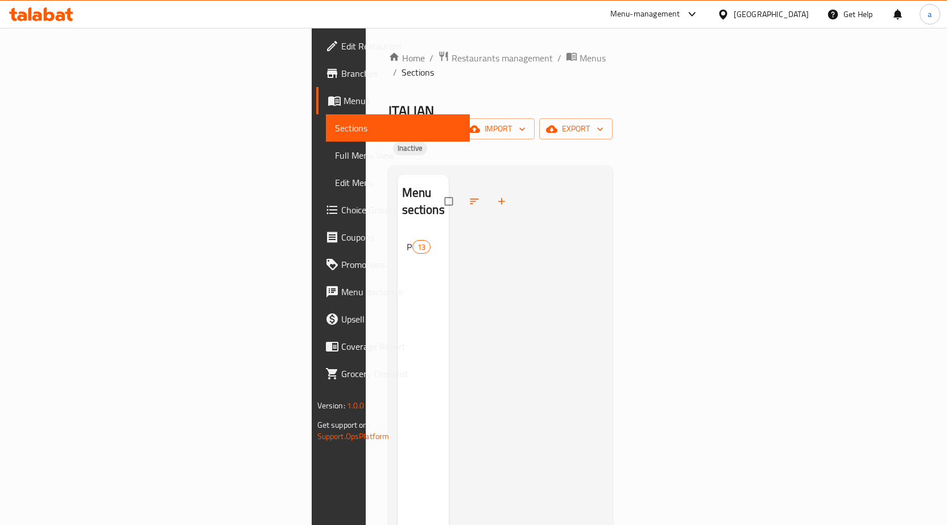
click at [335, 156] on span "Full Menu View" at bounding box center [398, 155] width 126 height 14
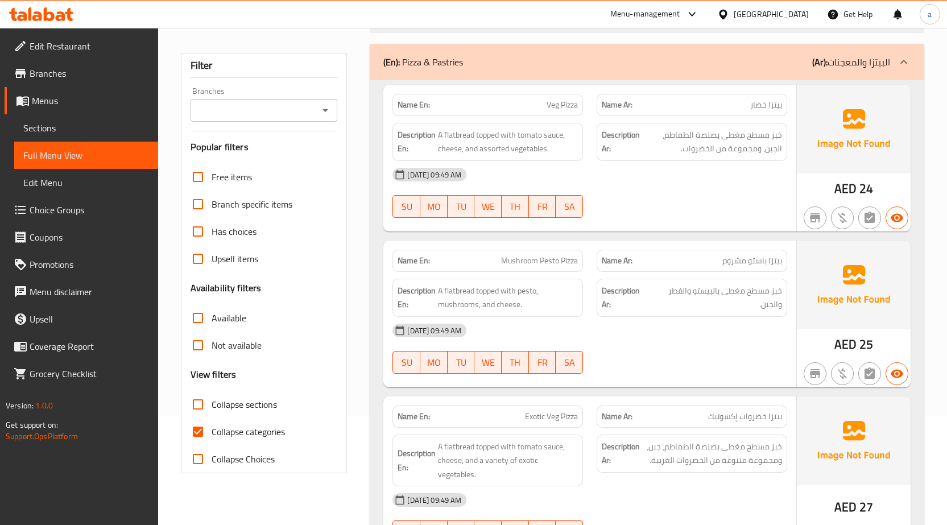
scroll to position [114, 0]
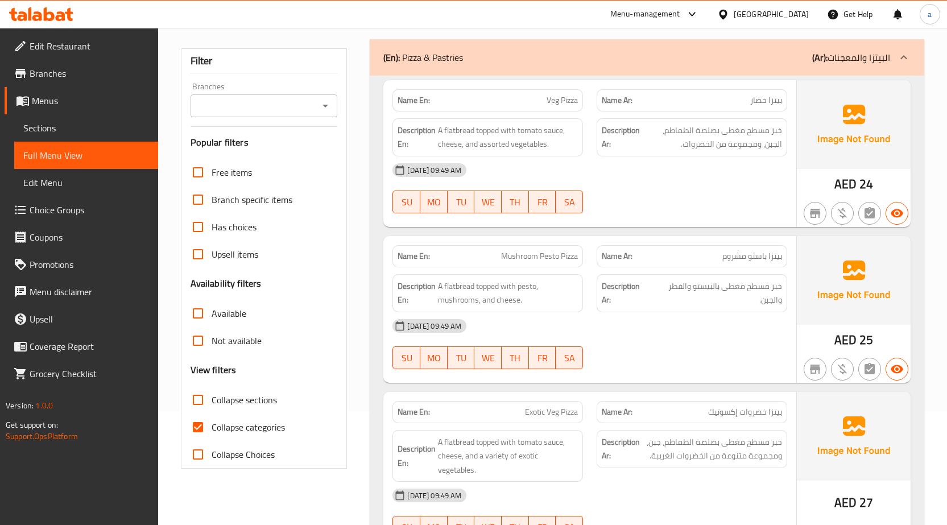
click at [197, 431] on input "Collapse categories" at bounding box center [197, 426] width 27 height 27
checkbox input "false"
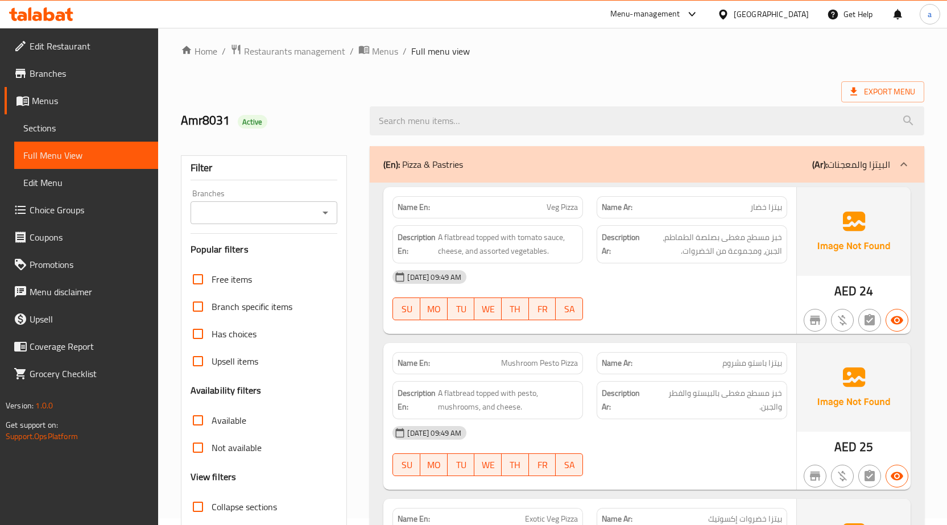
scroll to position [0, 0]
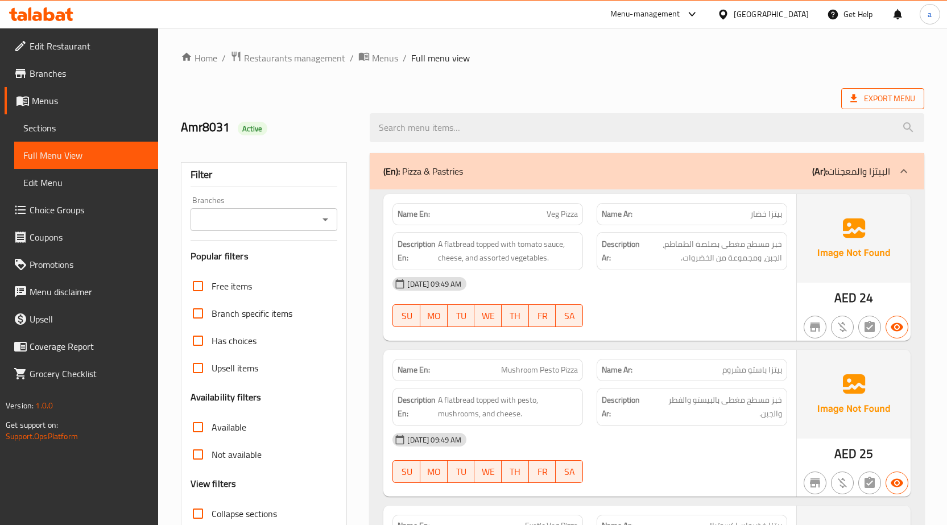
click at [885, 92] on span "Export Menu" at bounding box center [882, 99] width 65 height 14
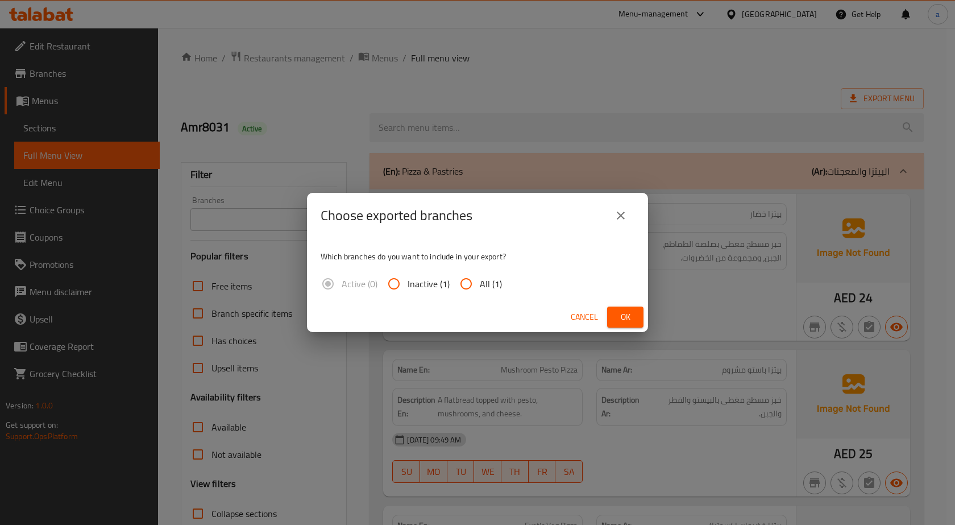
click at [480, 278] on span "All (1)" at bounding box center [491, 284] width 22 height 14
click at [480, 278] on input "All (1)" at bounding box center [466, 283] width 27 height 27
radio input "true"
click at [617, 318] on span "Ok" at bounding box center [625, 317] width 18 height 14
